Goal: Information Seeking & Learning: Find specific fact

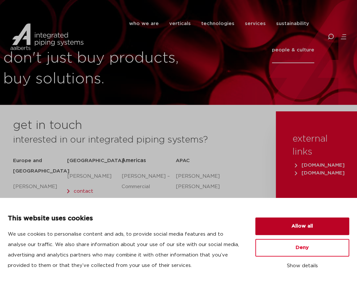
click at [321, 226] on button "Allow all" at bounding box center [302, 227] width 94 height 18
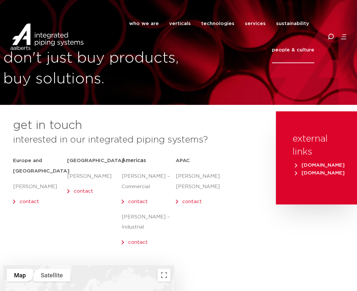
click at [330, 34] on icon at bounding box center [330, 37] width 7 height 7
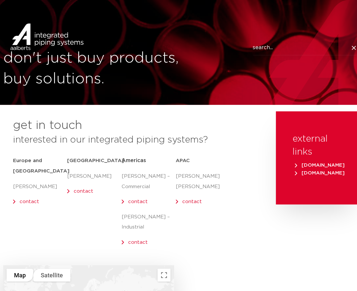
click at [262, 40] on input "Search" at bounding box center [305, 47] width 104 height 15
paste input "Apollo 77-101-01 part number"
type input "Apollo 77-101-01"
click button "Search" at bounding box center [0, 0] width 0 height 0
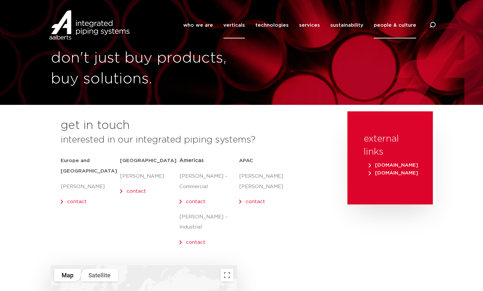
click at [244, 26] on link "verticals" at bounding box center [234, 25] width 22 height 26
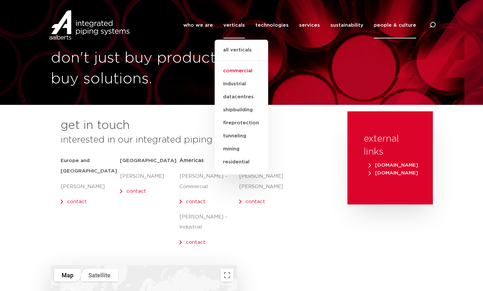
click at [245, 73] on link "commercial" at bounding box center [240, 71] width 53 height 13
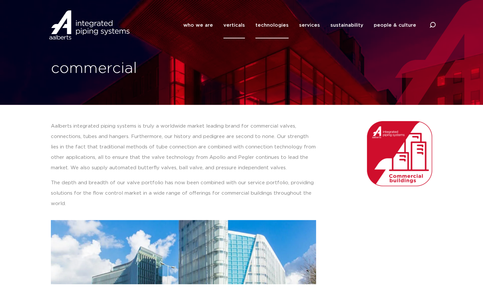
click at [276, 18] on link "technologies" at bounding box center [271, 25] width 33 height 26
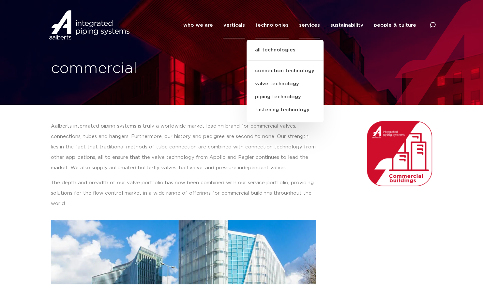
click at [309, 27] on link "services" at bounding box center [309, 25] width 21 height 26
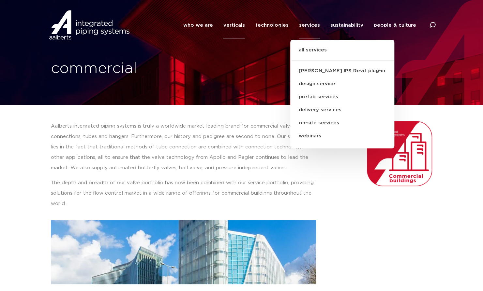
click at [332, 22] on li "sustainability all sustainability our sustainable spirit our sustainable convic…" at bounding box center [346, 25] width 43 height 26
click at [351, 29] on link "sustainability" at bounding box center [346, 25] width 33 height 26
